Goal: Task Accomplishment & Management: Manage account settings

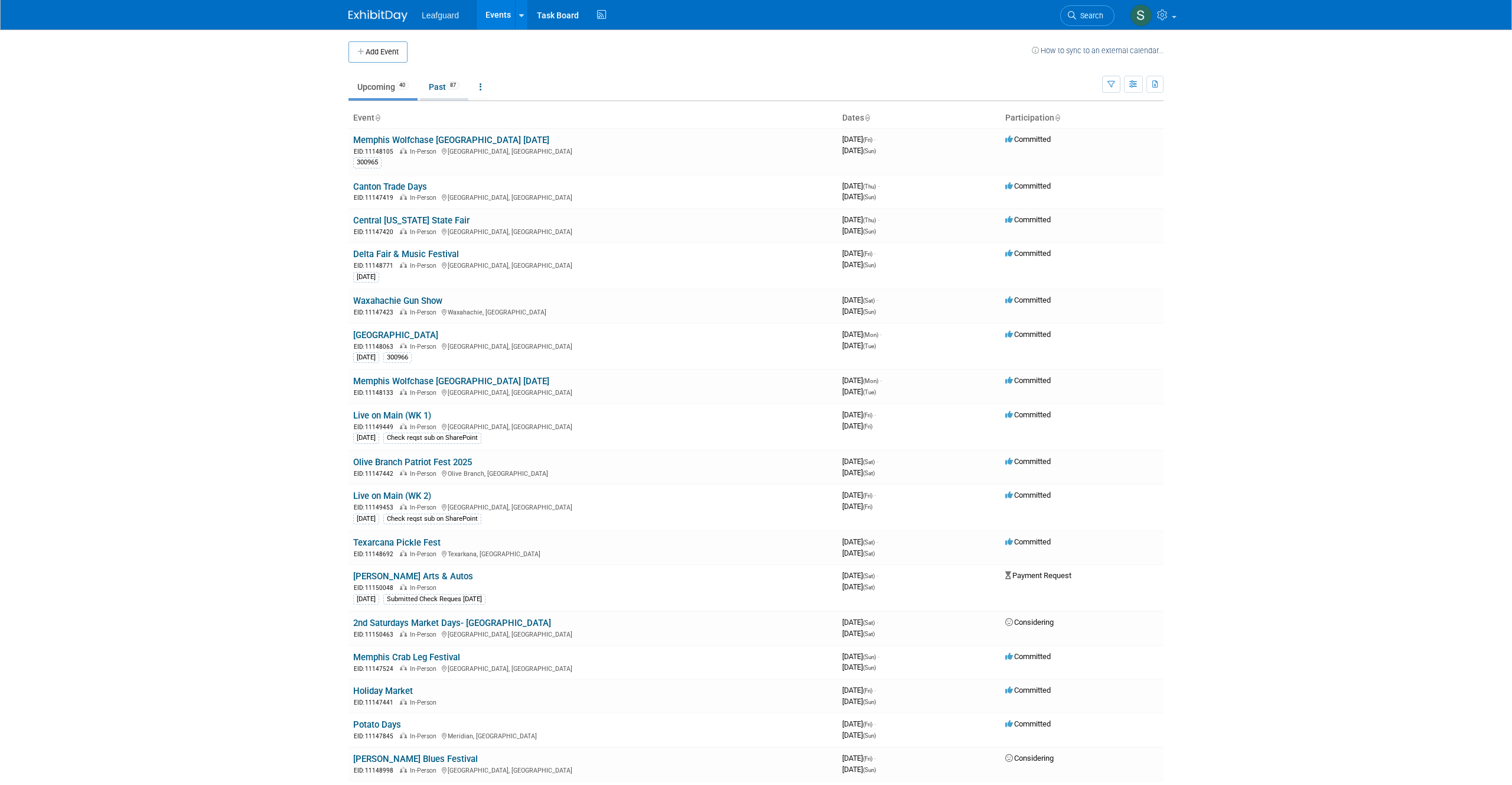
click at [434, 87] on link "Past 87" at bounding box center [444, 86] width 48 height 22
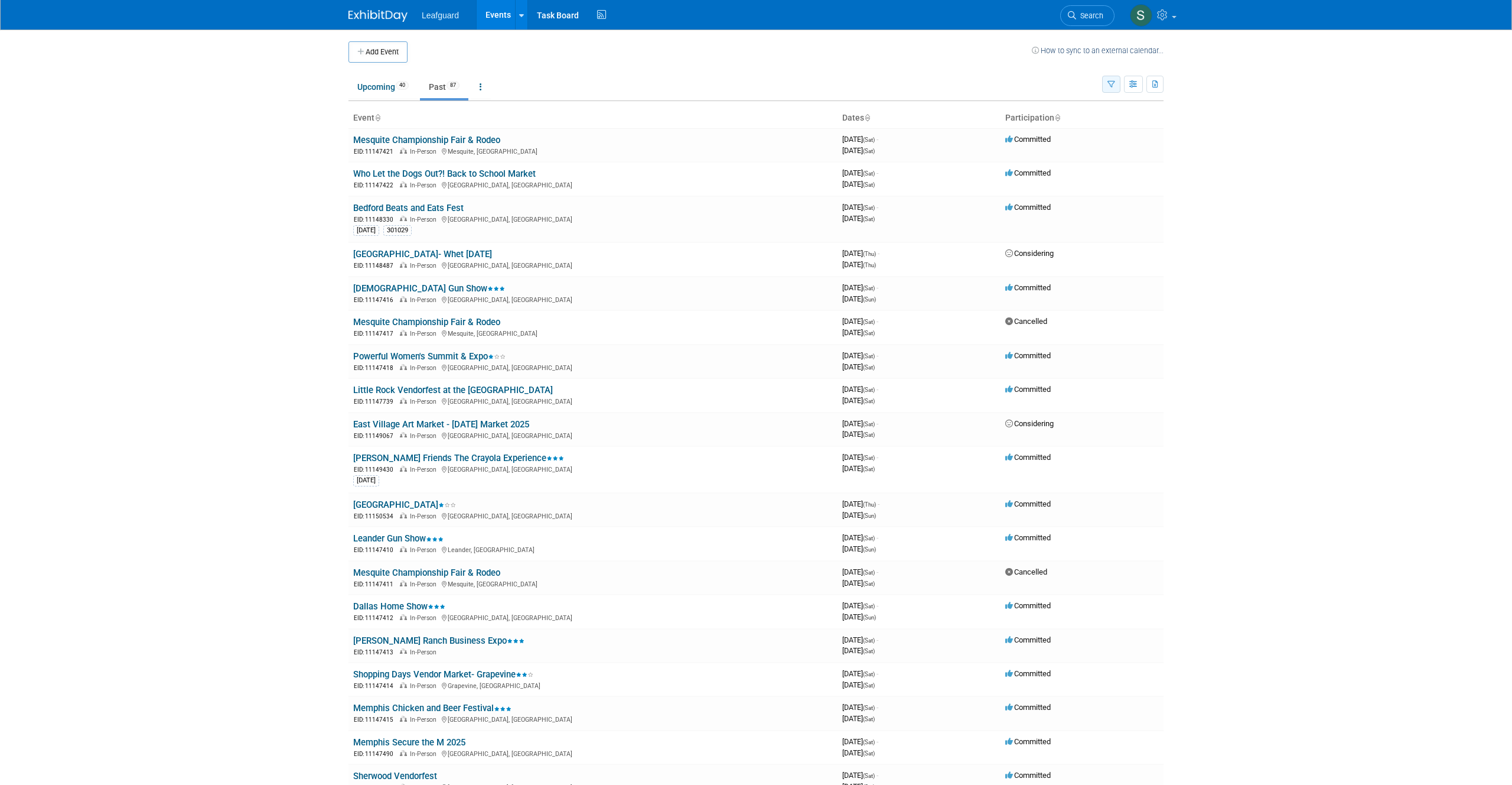
click at [1111, 85] on icon "button" at bounding box center [1111, 84] width 8 height 8
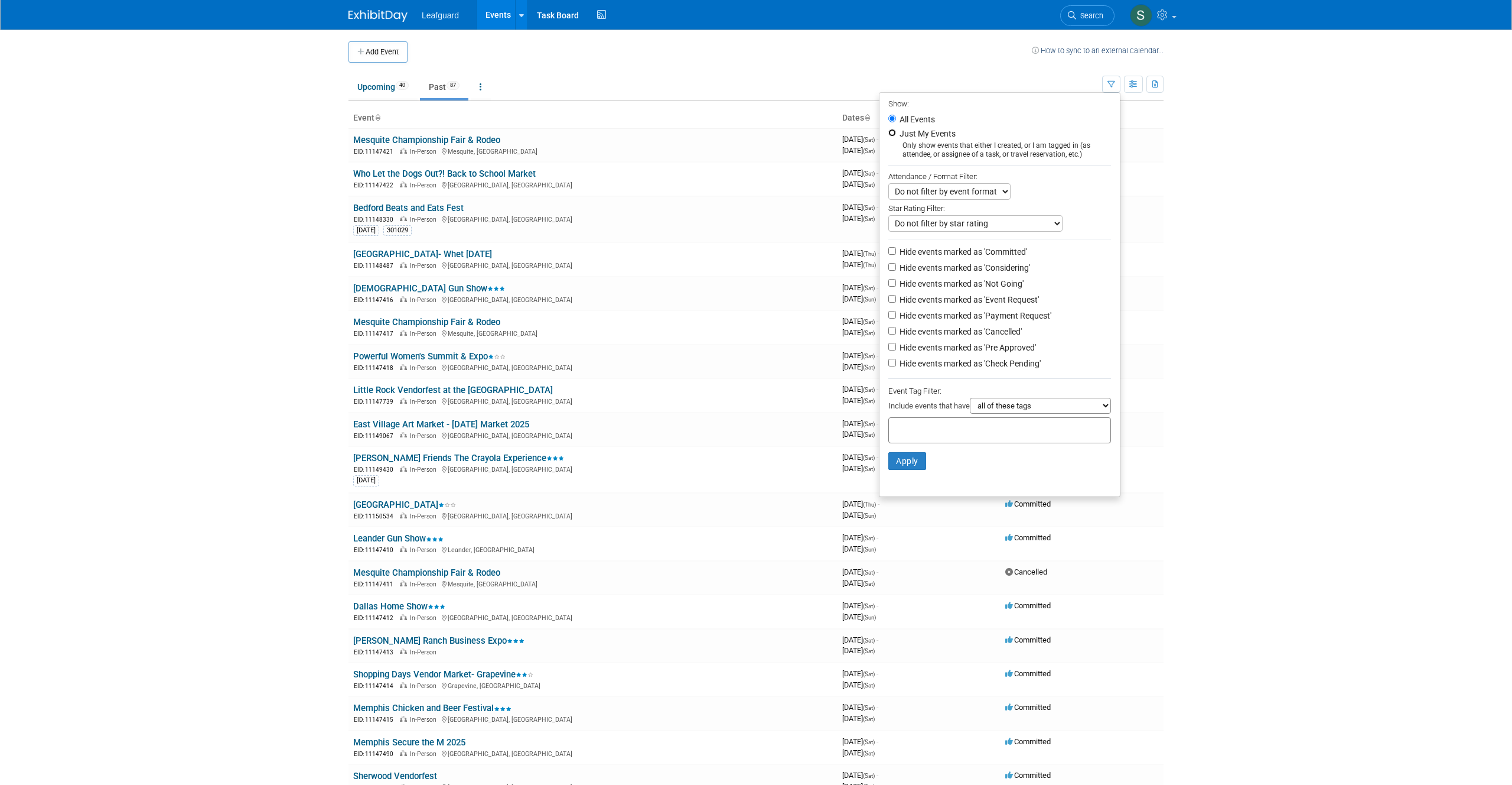
click at [889, 132] on input "Just My Events" at bounding box center [892, 132] width 8 height 8
radio input "true"
click at [908, 461] on button "Apply" at bounding box center [907, 461] width 38 height 18
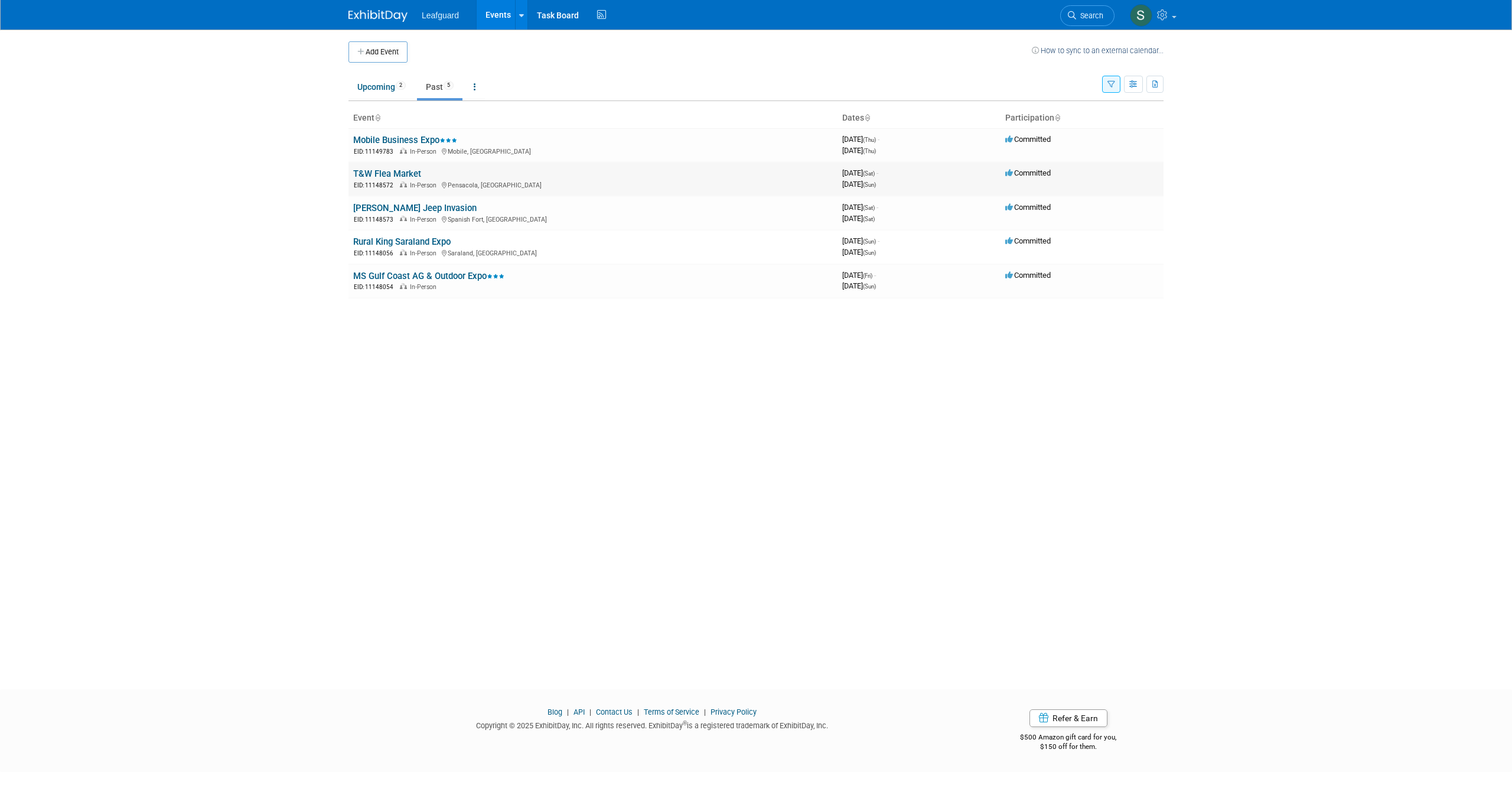
click at [392, 171] on link "T&W Flea Market" at bounding box center [387, 173] width 68 height 10
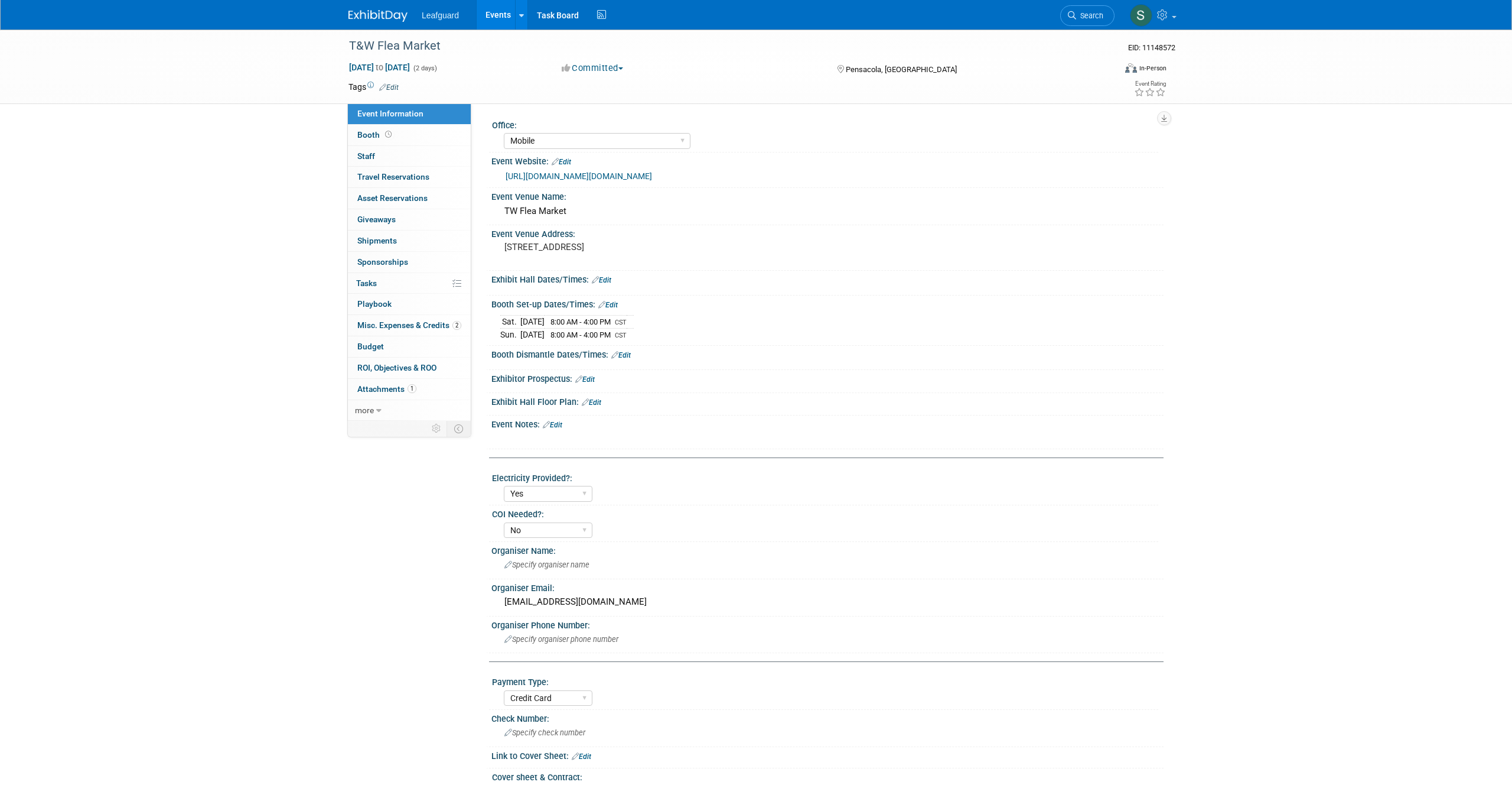
select select "Mobile"
select select "Yes"
select select "No"
select select "Credit Card"
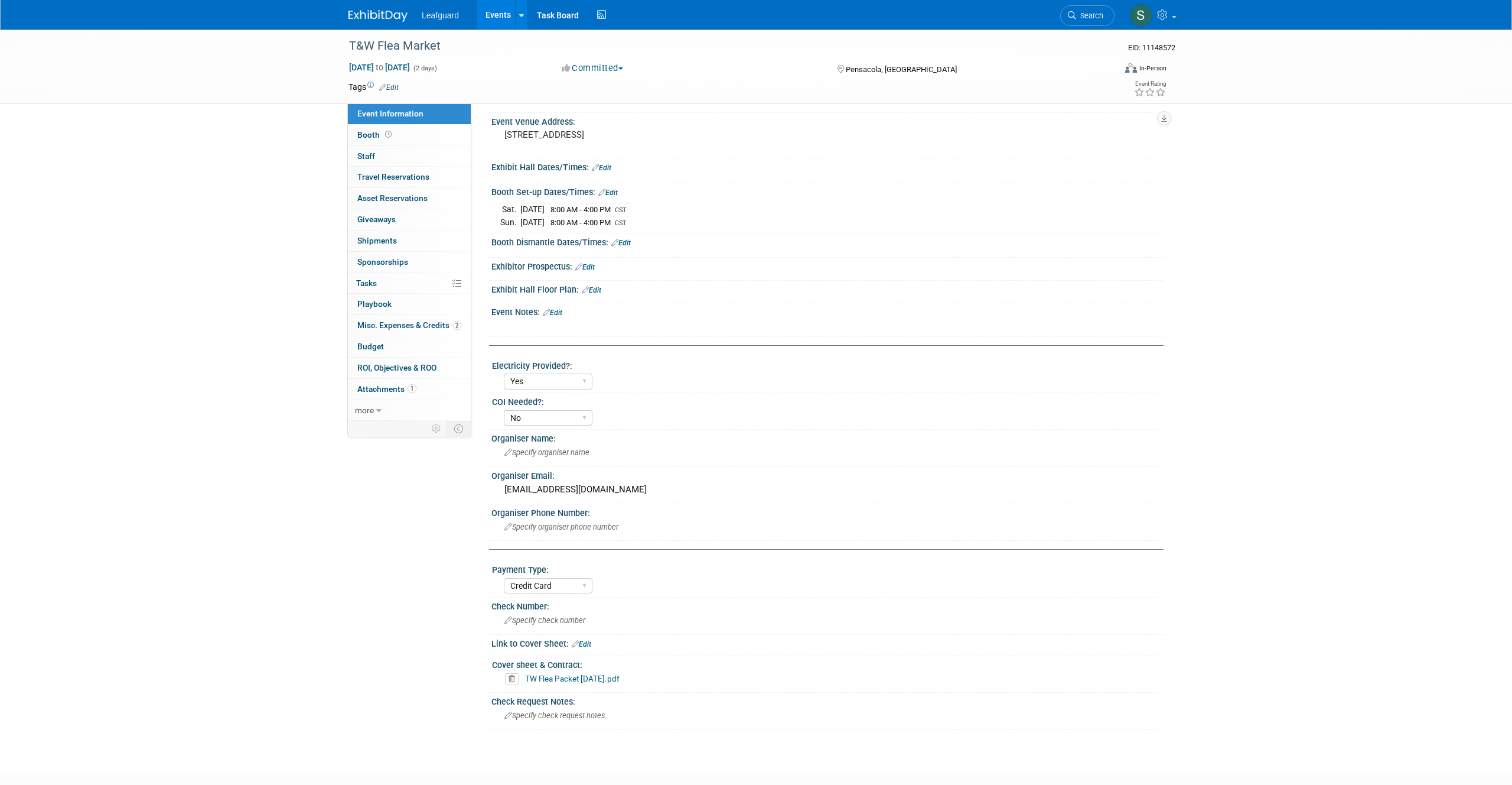
scroll to position [185, 0]
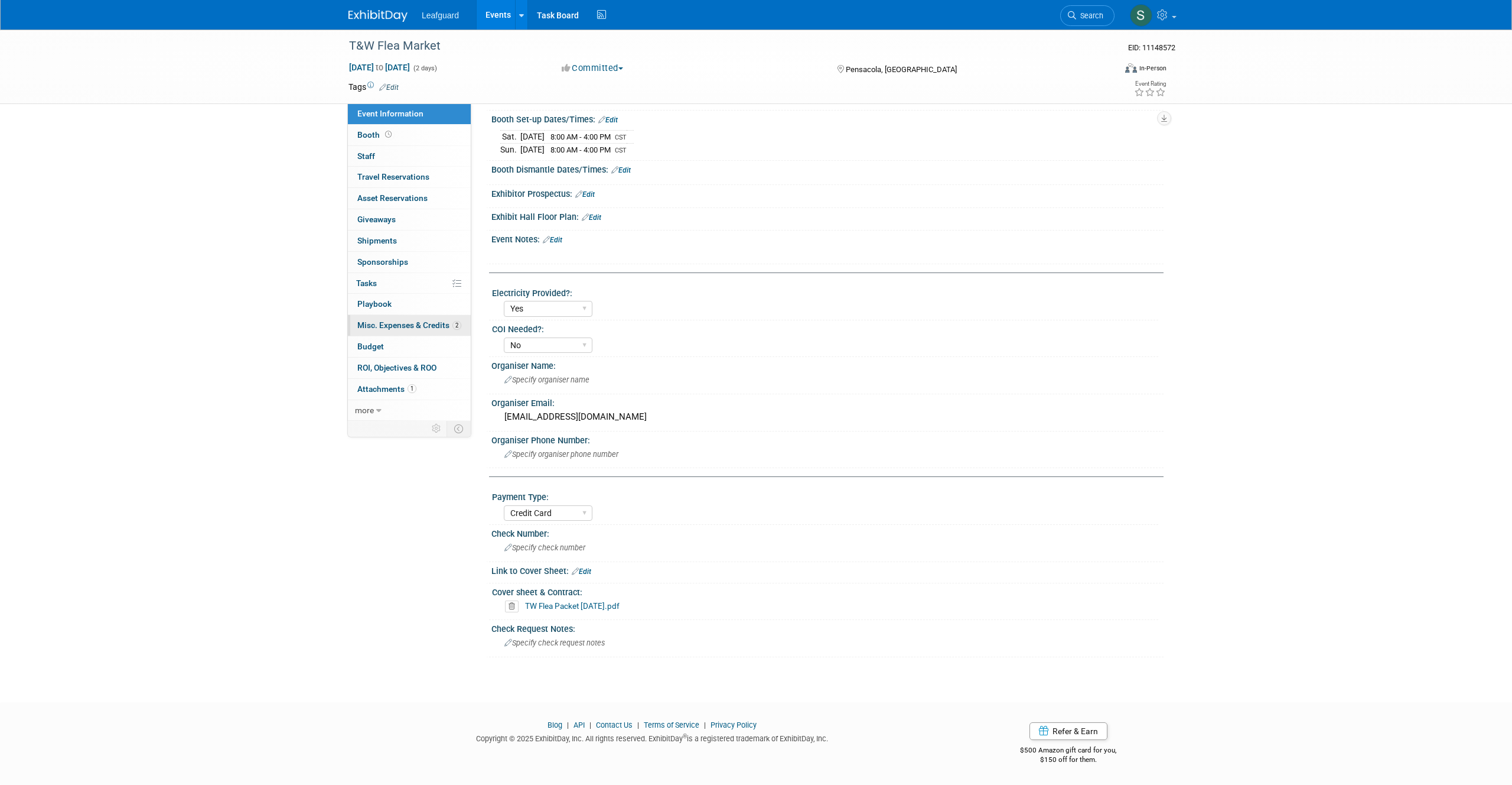
click at [396, 321] on span "Misc. Expenses & Credits 2" at bounding box center [409, 325] width 104 height 10
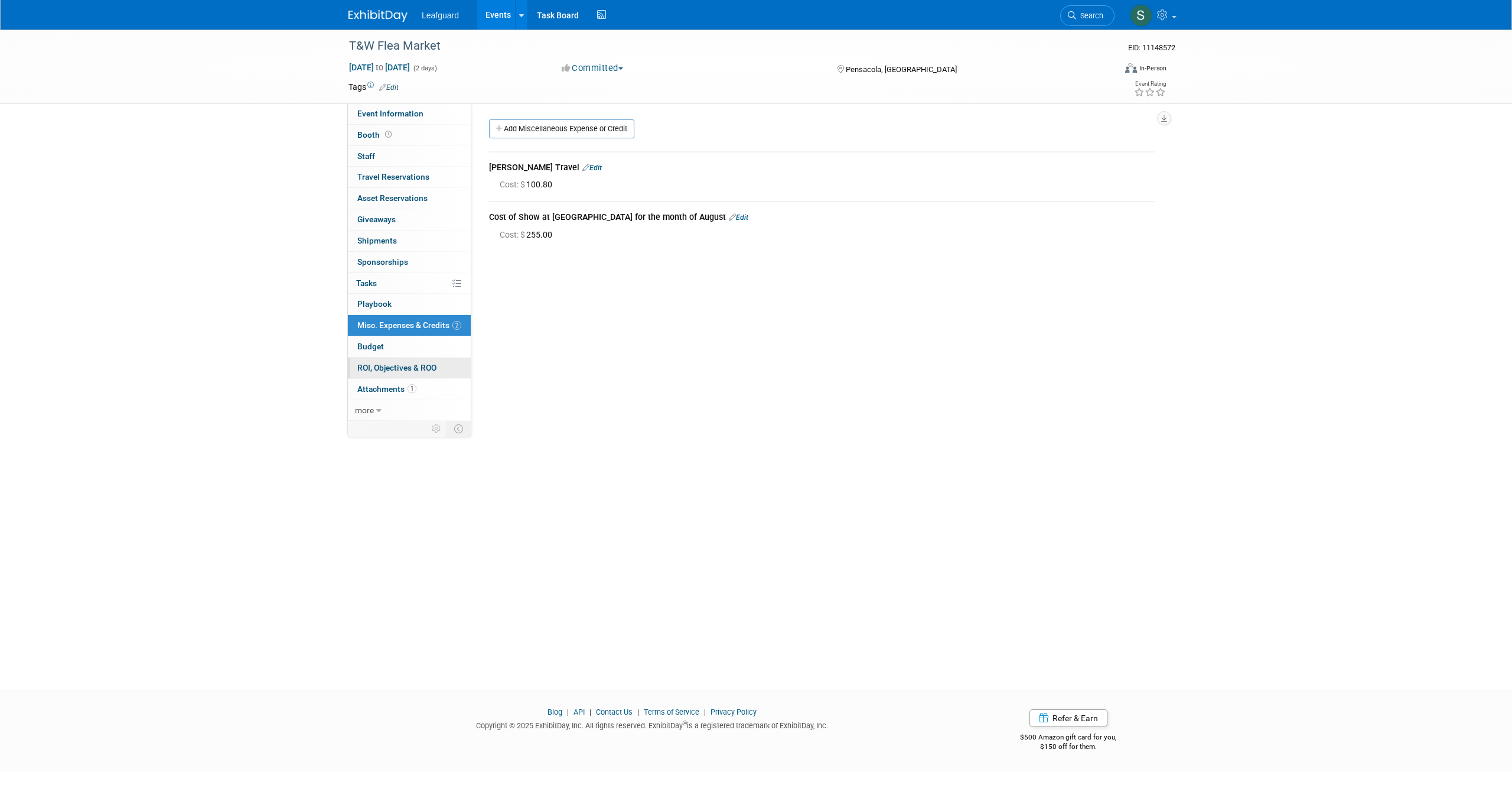
click at [412, 360] on link "0 ROI, Objectives & ROO 0" at bounding box center [410, 368] width 123 height 21
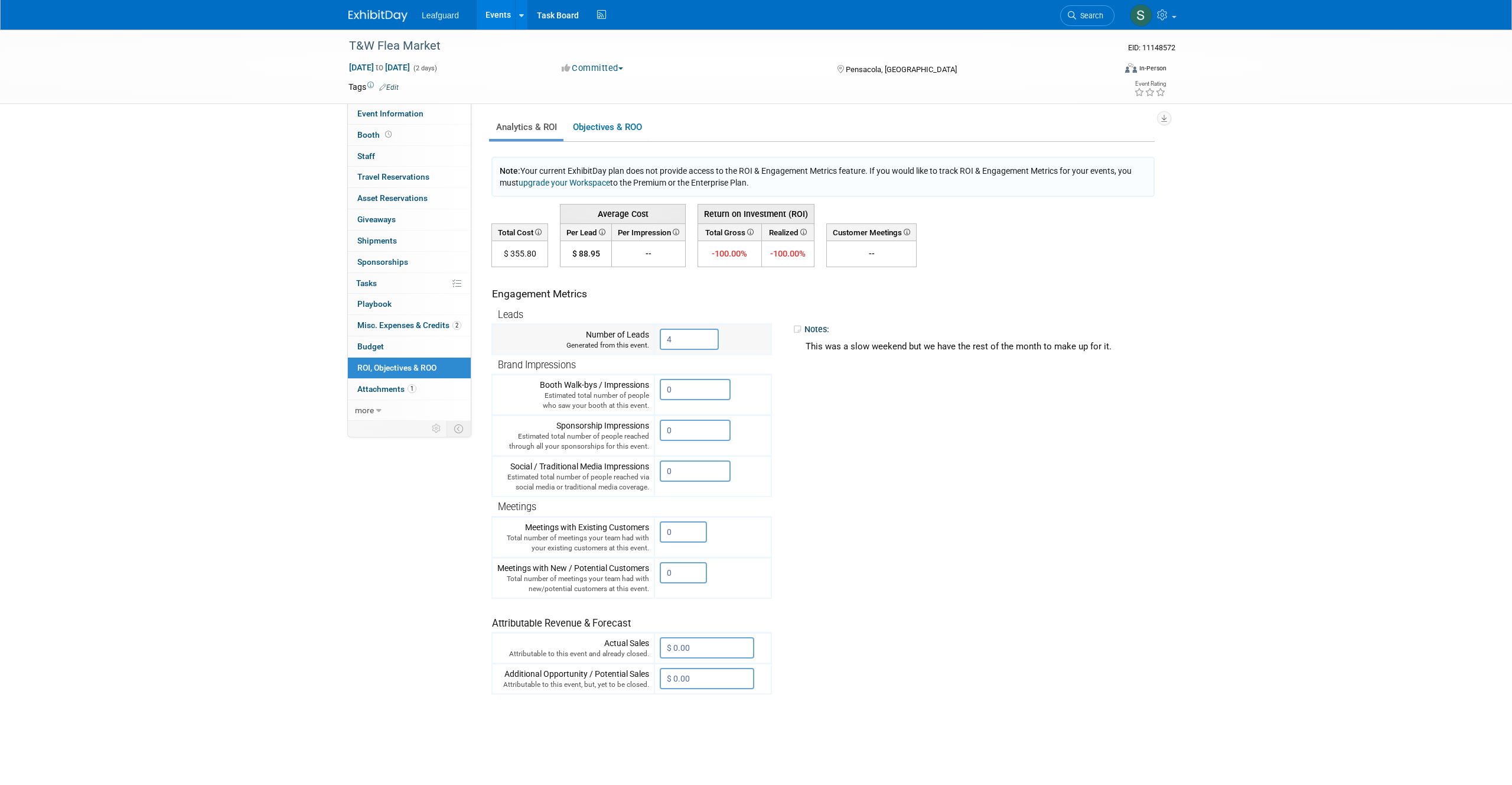
click at [638, 337] on tr "Number of Leads Generated from this event. 4" at bounding box center [631, 339] width 279 height 30
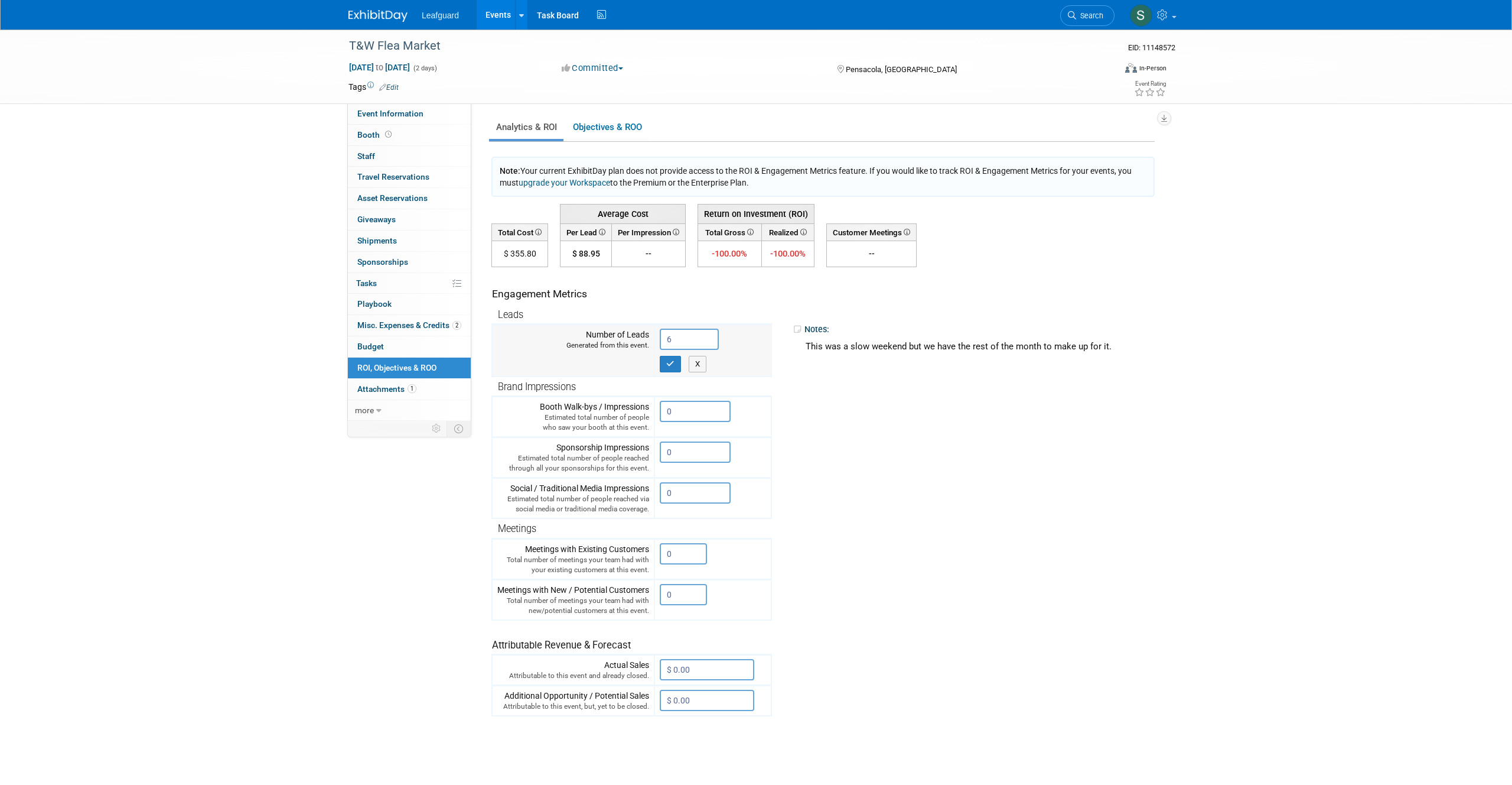
click button "OK" at bounding box center [0, 0] width 0 height 0
type input "4"
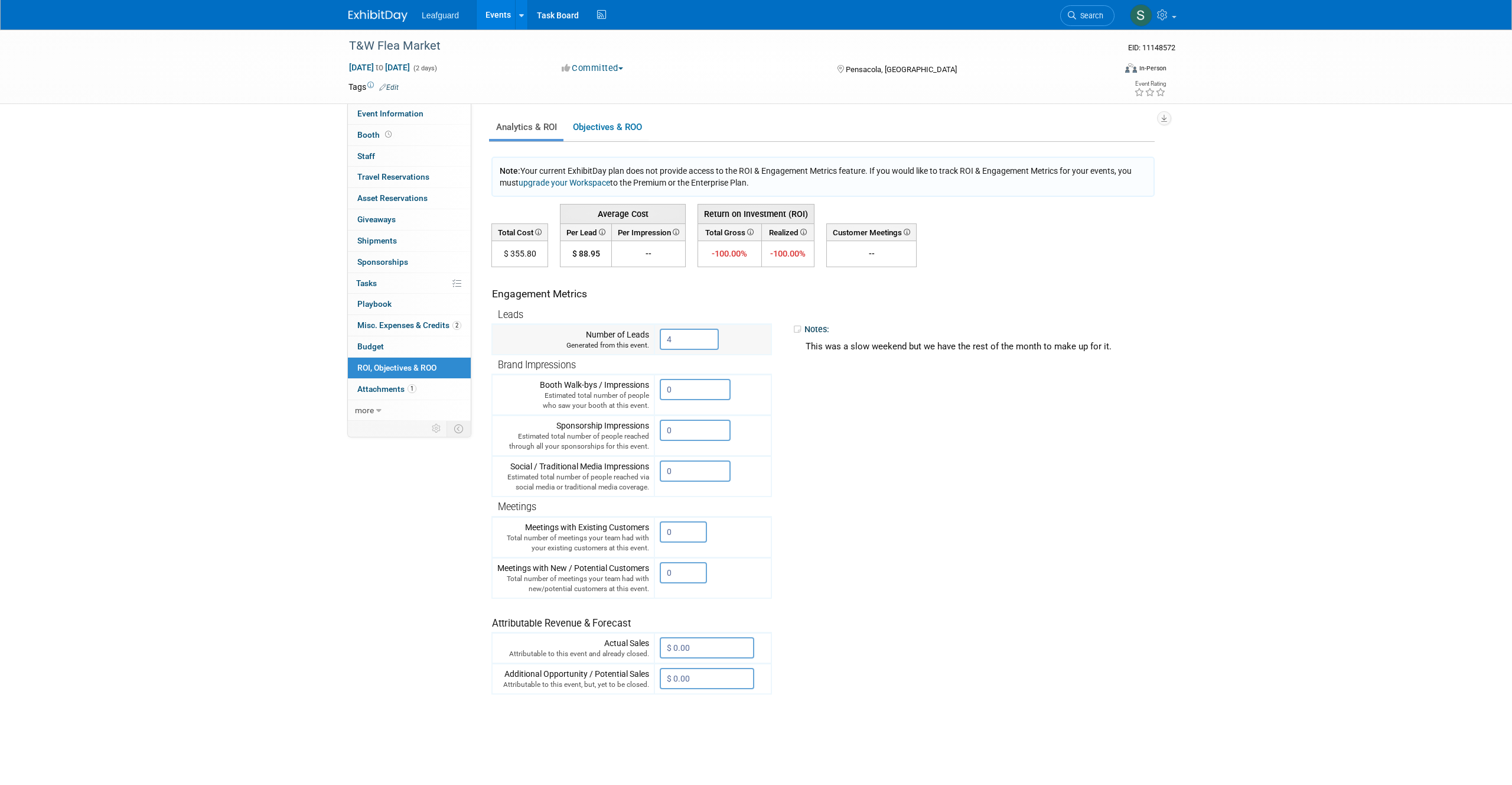
scroll to position [1, 0]
click at [694, 344] on input "4" at bounding box center [689, 339] width 59 height 21
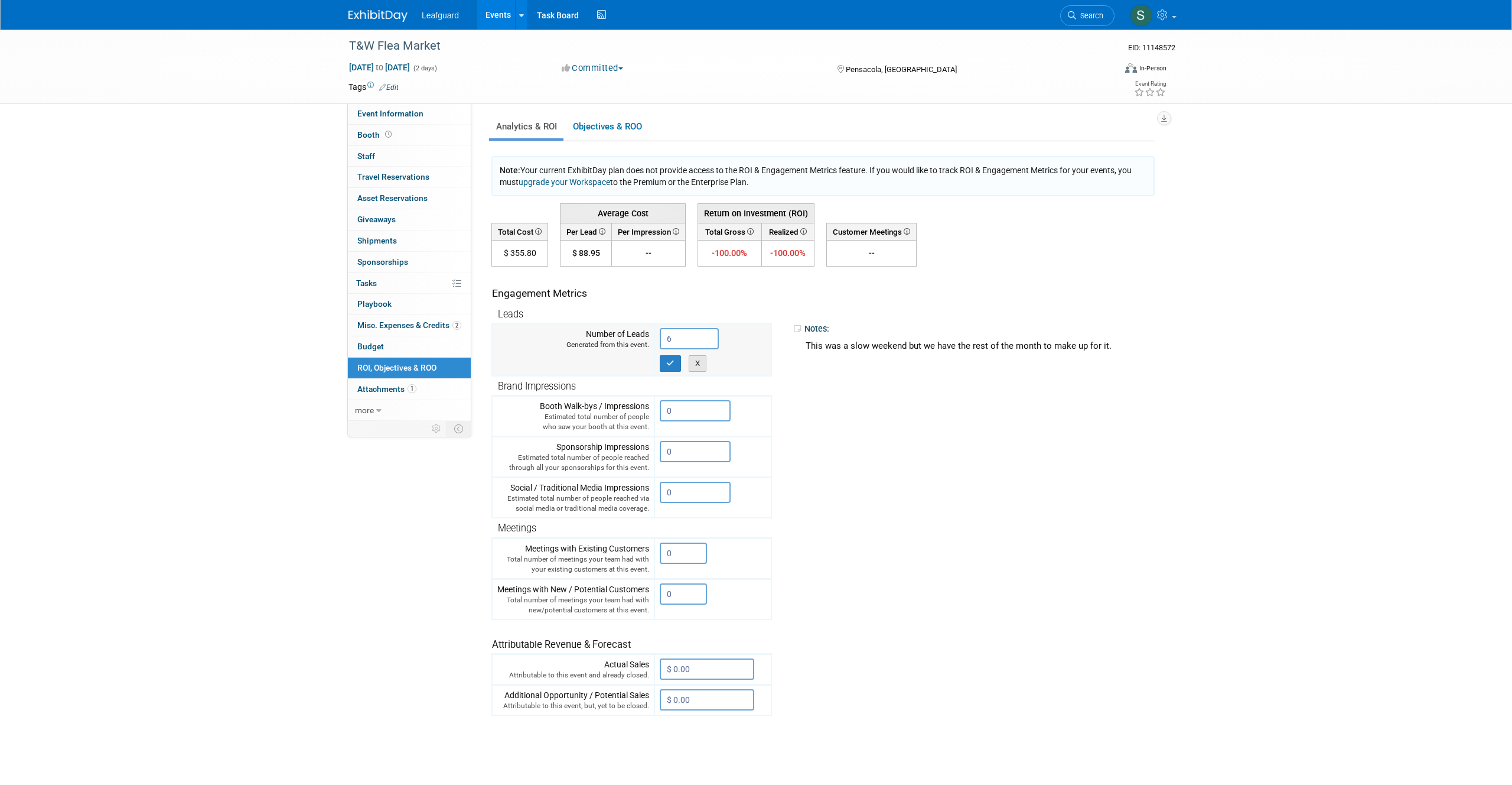
scroll to position [7, 0]
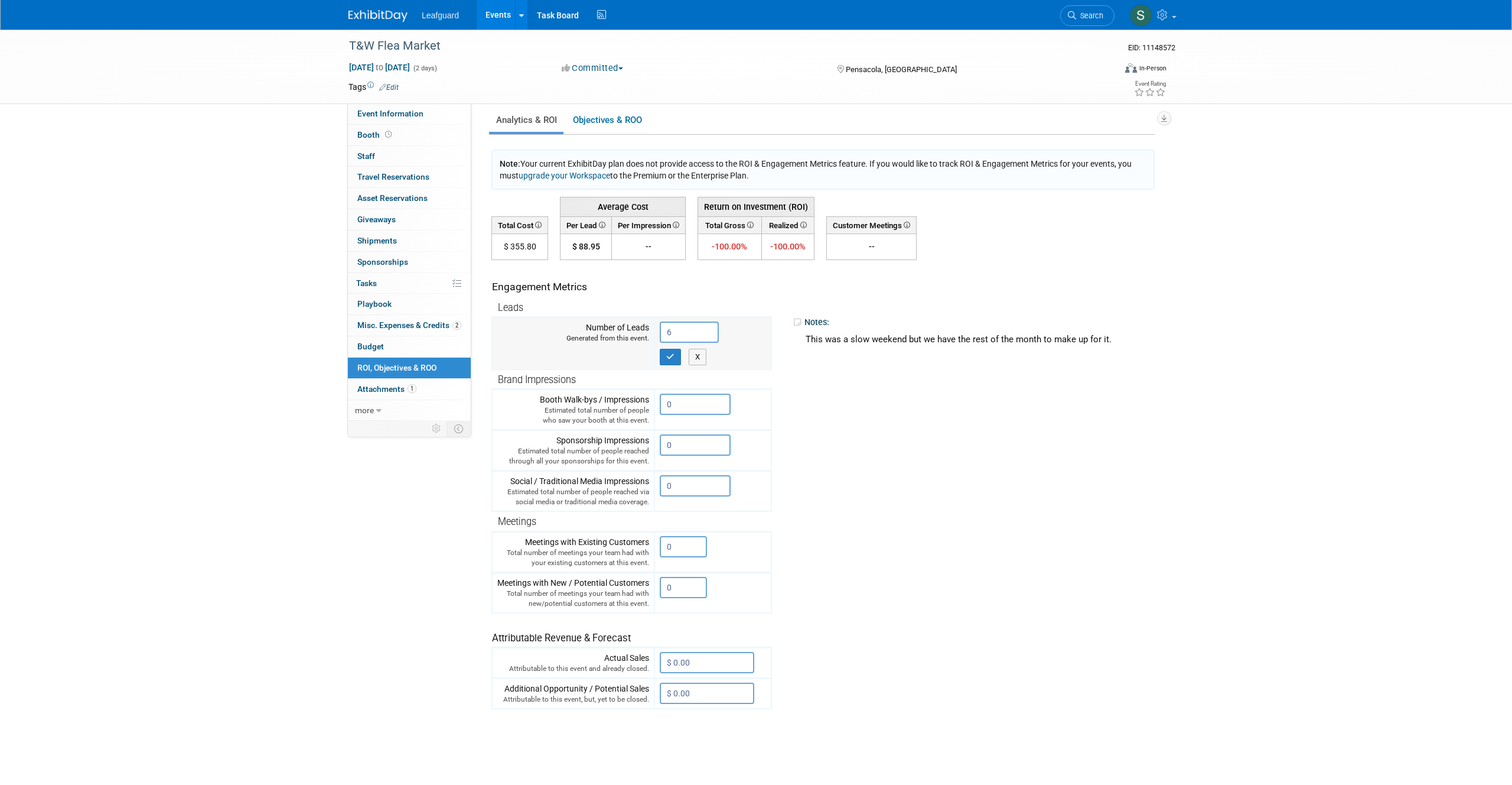
click at [654, 355] on td "Number of Leads Generated from this event." at bounding box center [573, 343] width 162 height 52
click at [664, 356] on button "button" at bounding box center [670, 357] width 21 height 17
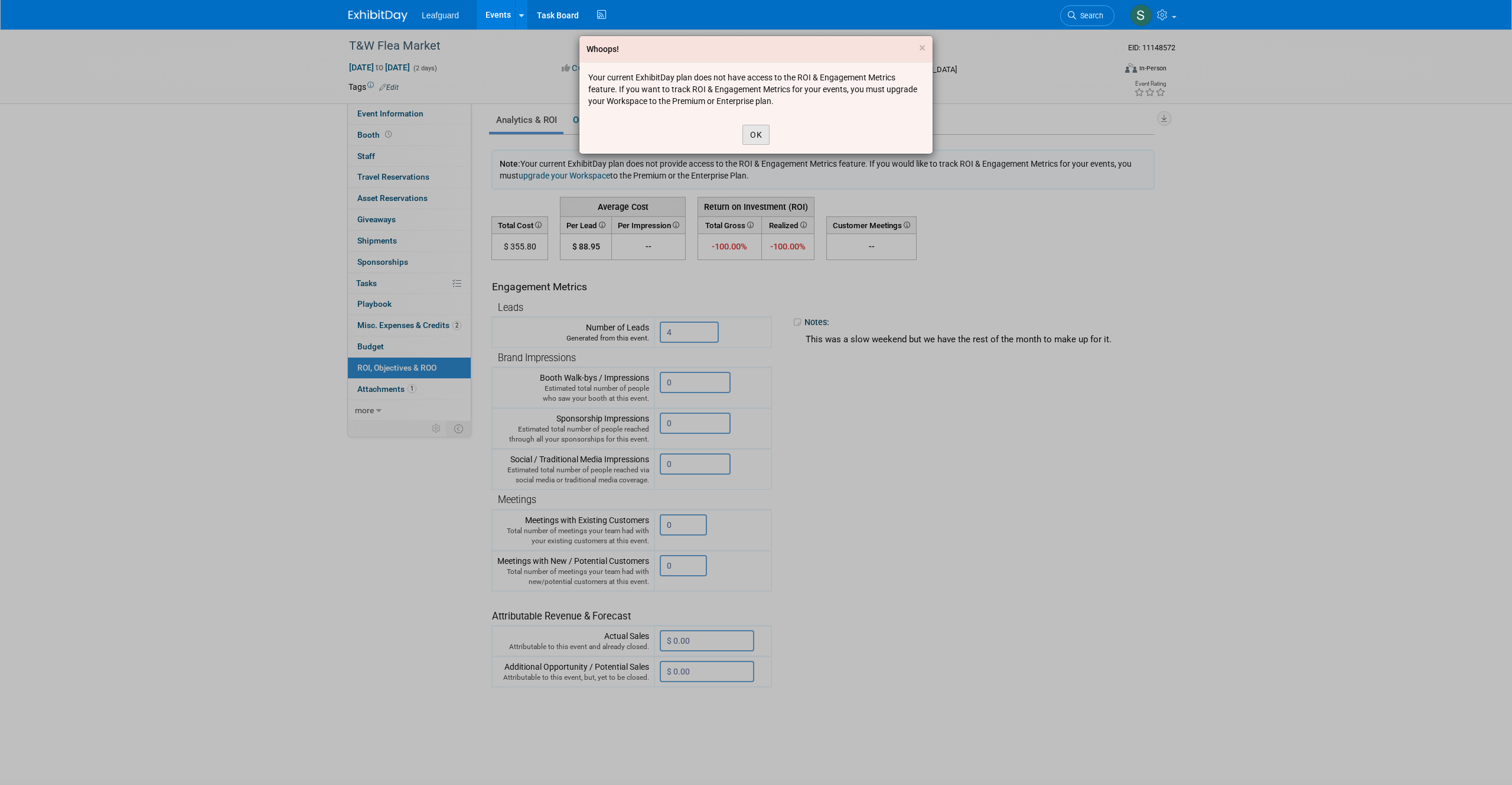
click at [753, 129] on button "OK" at bounding box center [756, 134] width 27 height 20
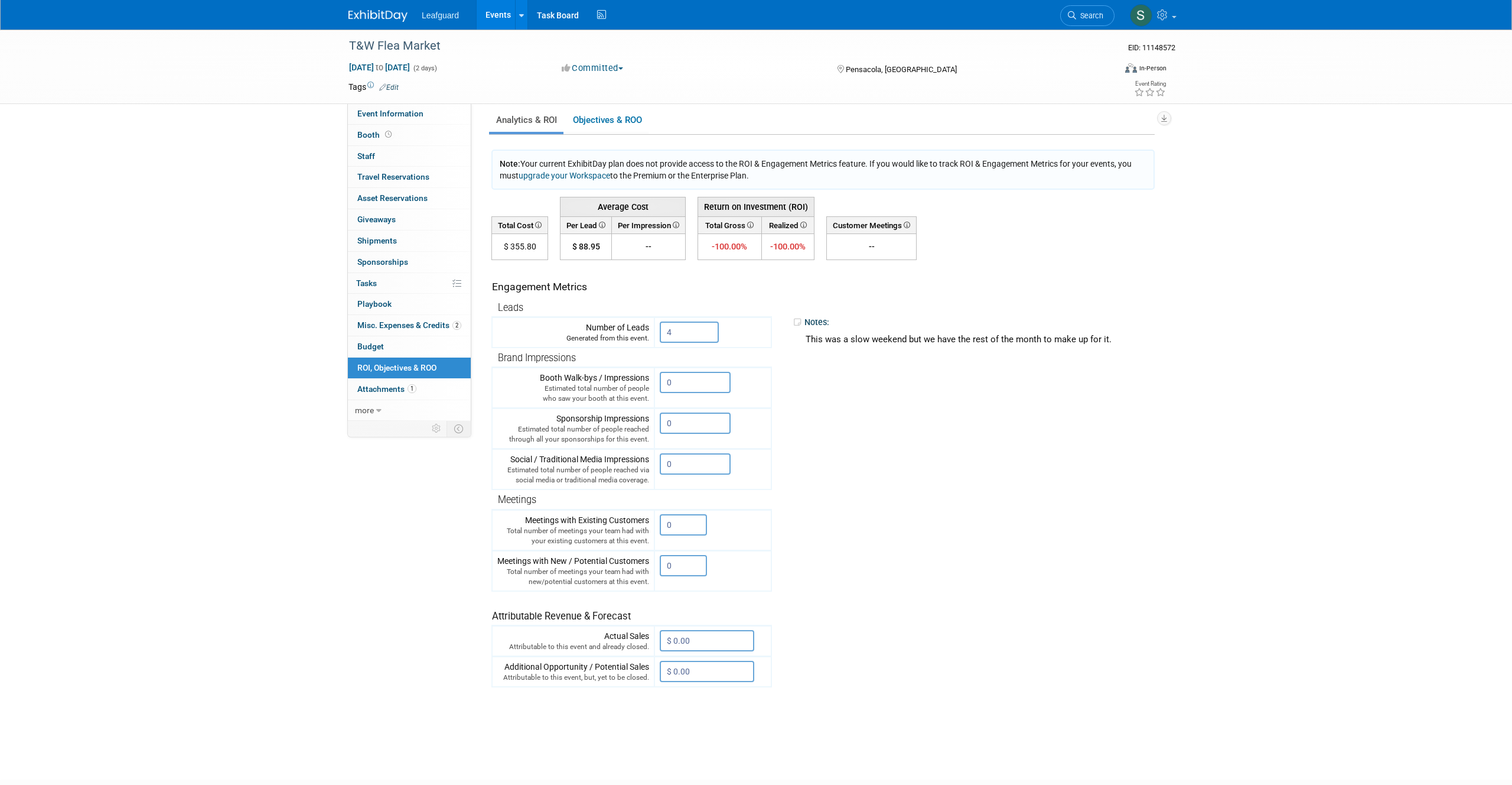
scroll to position [0, 0]
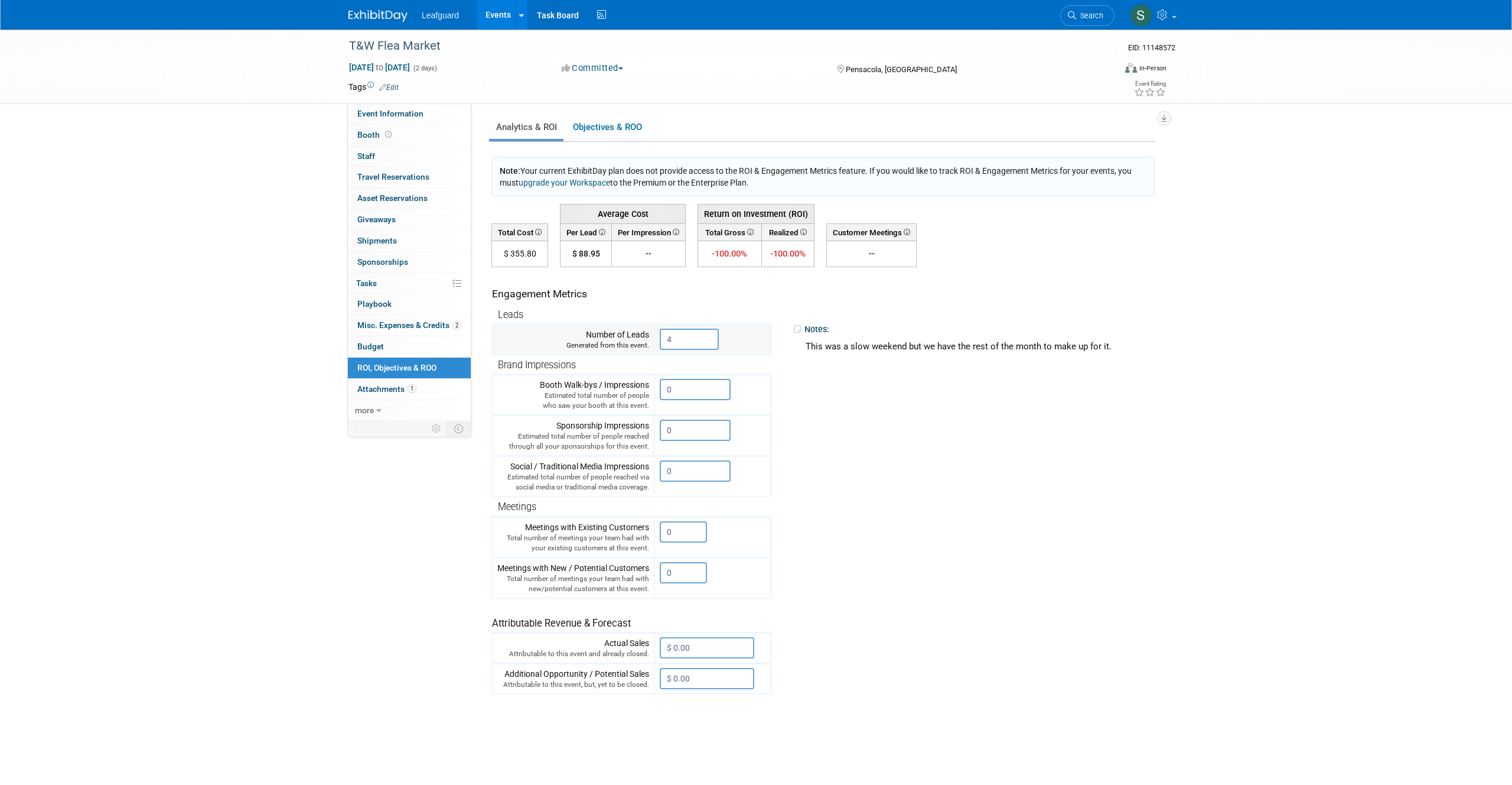
drag, startPoint x: 680, startPoint y: 337, endPoint x: 651, endPoint y: 335, distance: 29.1
click at [655, 335] on tr "Number of Leads Generated from this event. 4" at bounding box center [631, 339] width 279 height 30
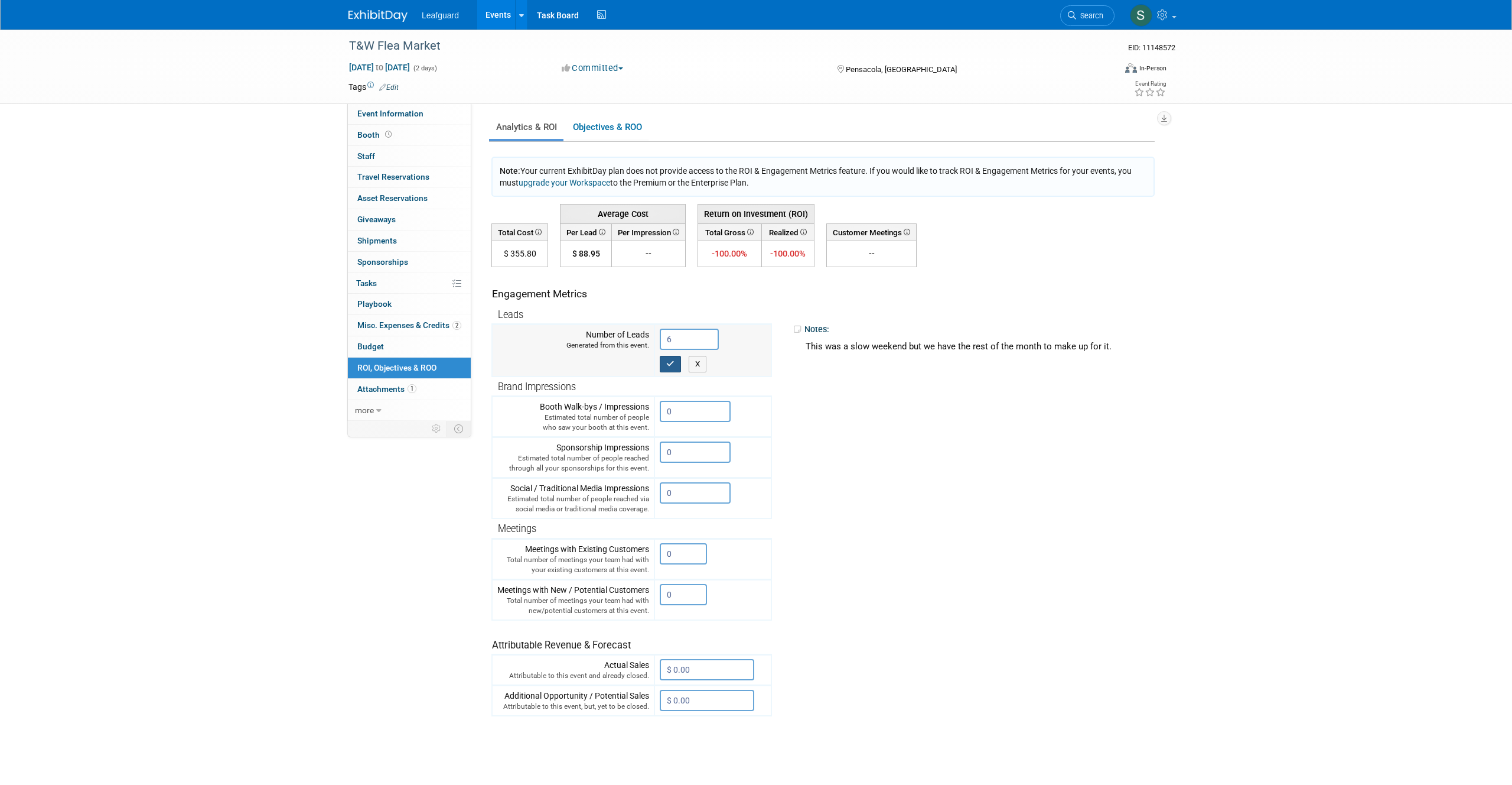
click at [673, 363] on icon "button" at bounding box center [671, 363] width 8 height 8
type input "4"
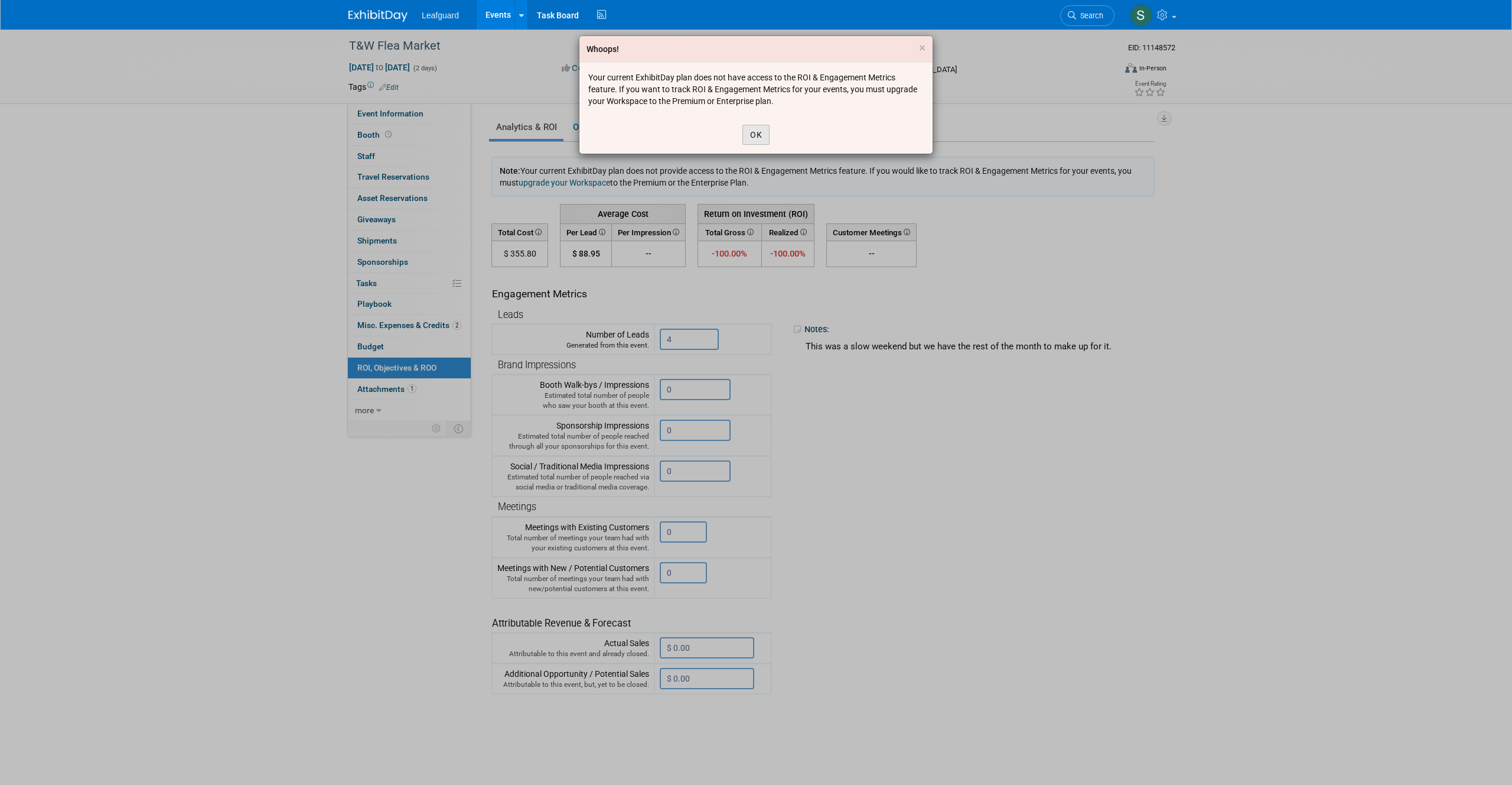
click at [752, 138] on button "OK" at bounding box center [756, 134] width 27 height 20
